Goal: Task Accomplishment & Management: Manage account settings

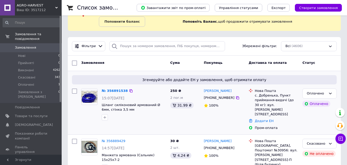
scroll to position [51, 0]
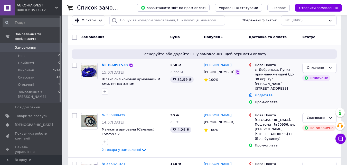
click at [236, 72] on icon at bounding box center [238, 72] width 4 height 4
click at [117, 64] on link "№ 356891538" at bounding box center [115, 65] width 26 height 4
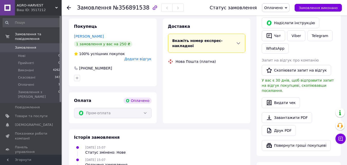
scroll to position [180, 0]
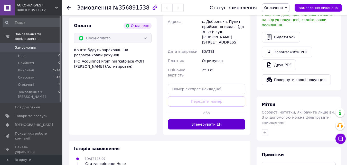
click at [203, 119] on button "Згенерувати ЕН" at bounding box center [207, 124] width 78 height 10
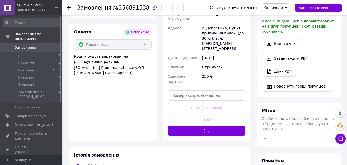
scroll to position [77, 0]
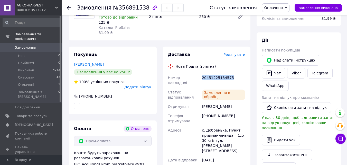
drag, startPoint x: 202, startPoint y: 73, endPoint x: 241, endPoint y: 73, distance: 39.6
click at [241, 73] on div "20451225134575" at bounding box center [223, 80] width 45 height 14
copy div "20451225134575"
click at [211, 41] on div "Замовлення з додатку Оплачено [DATE] 15:07 Товари в замовленні (1) Шланг силіко…" at bounding box center [160, 138] width 188 height 357
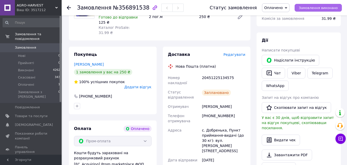
click at [305, 9] on span "Замовлення виконано" at bounding box center [318, 8] width 39 height 4
